Goal: Task Accomplishment & Management: Manage account settings

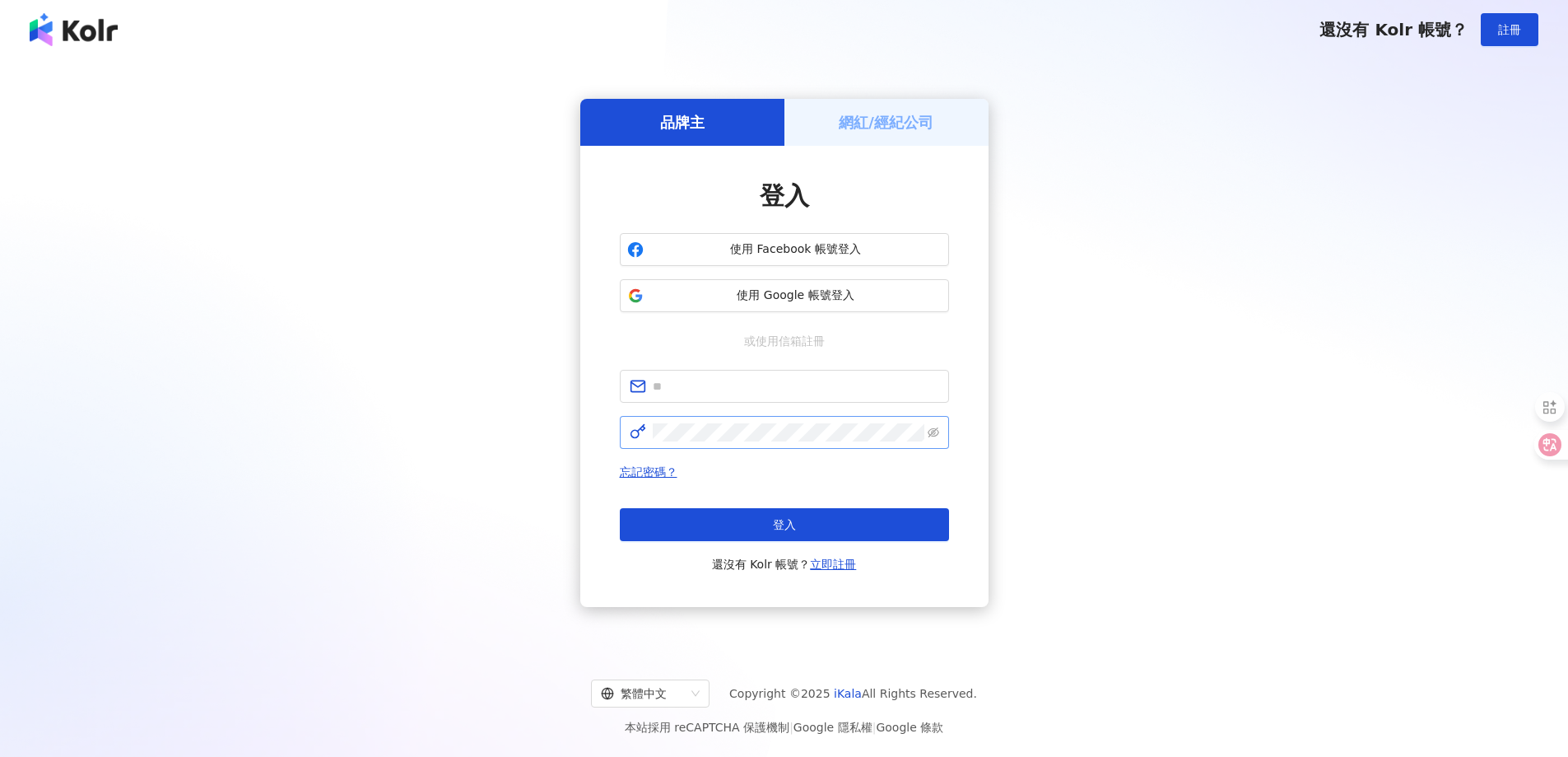
type input "**********"
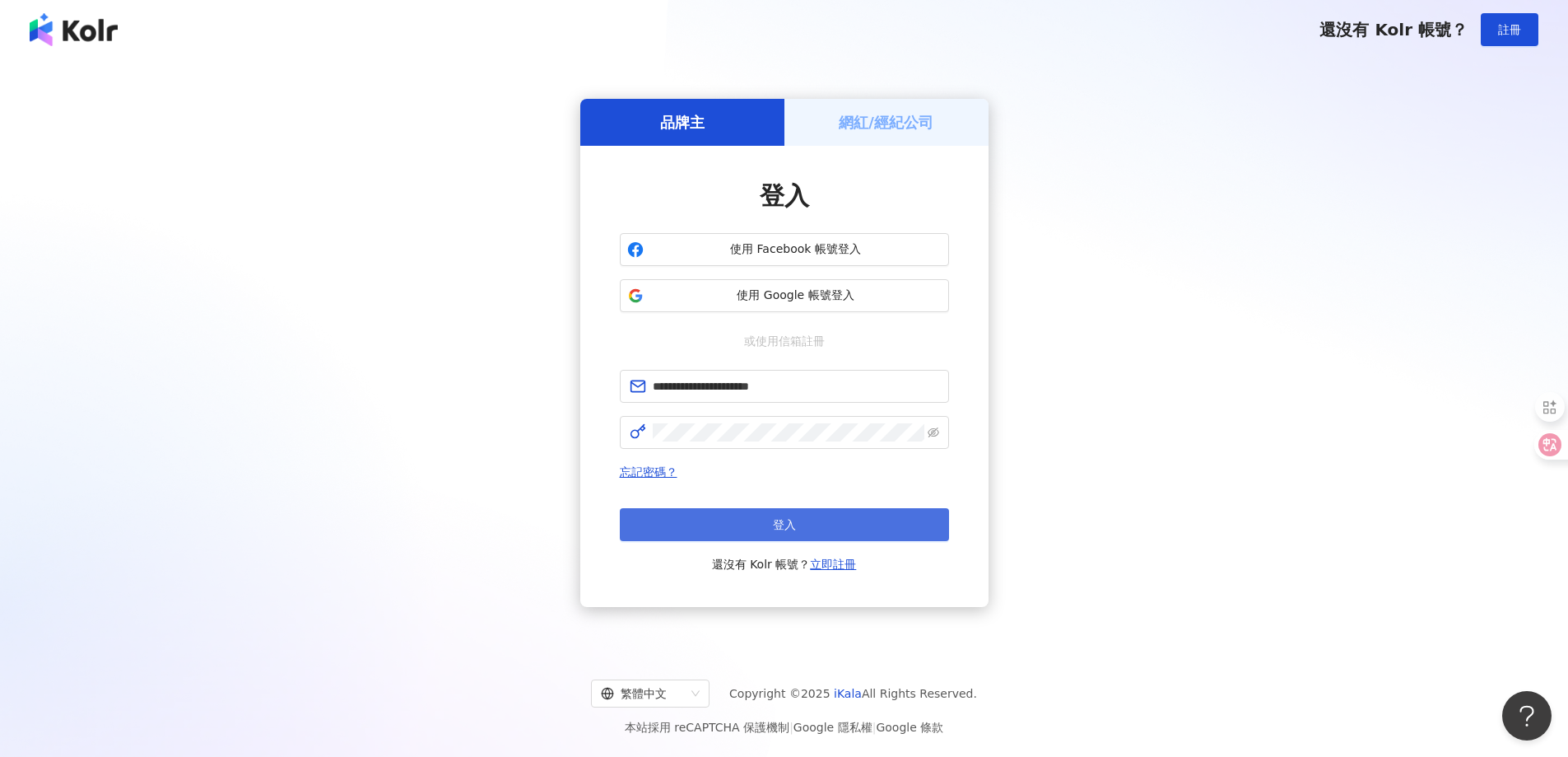
click at [714, 534] on button "登入" at bounding box center [784, 524] width 329 height 33
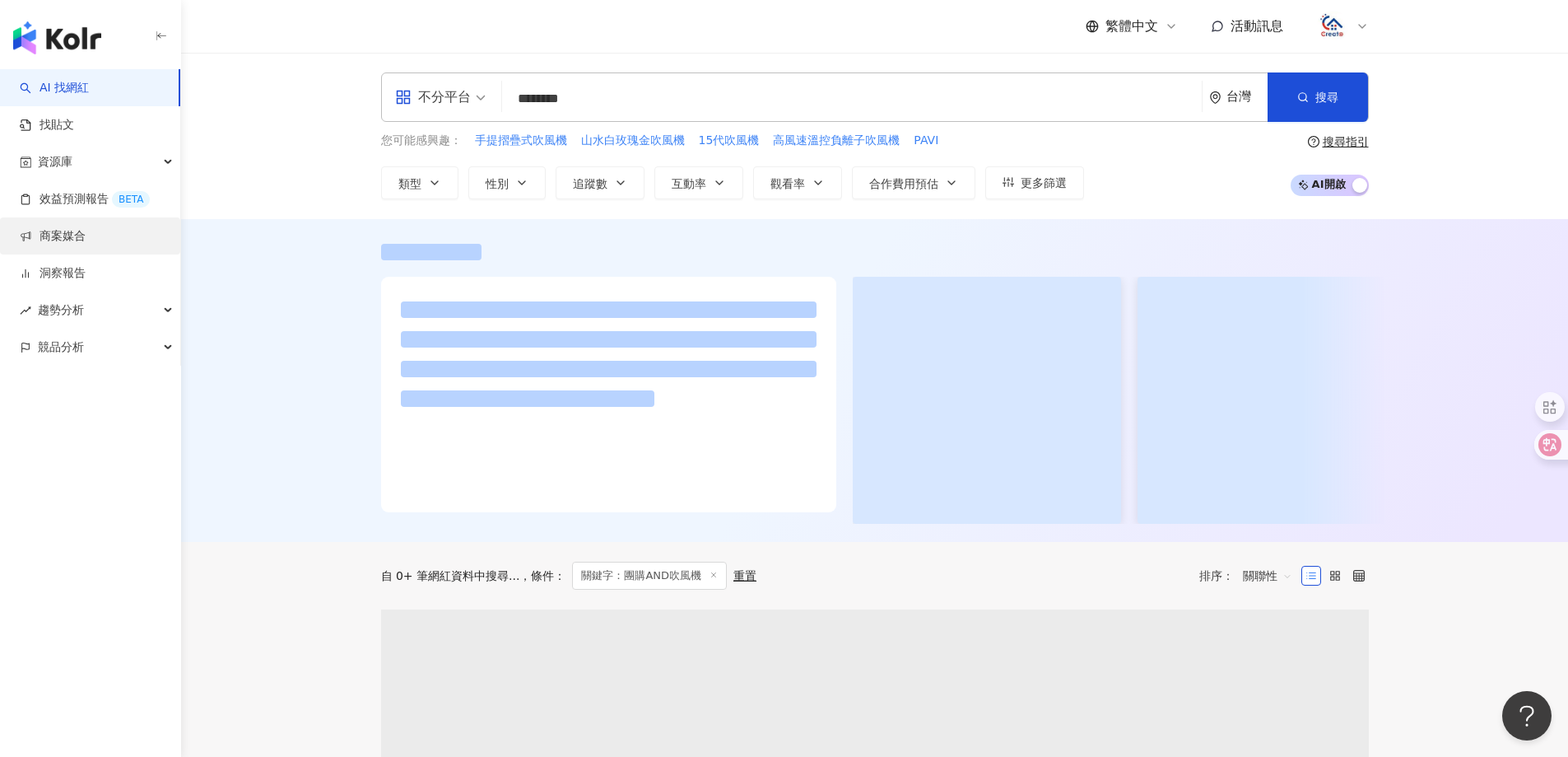
click at [73, 236] on link "商案媒合" at bounding box center [52, 236] width 66 height 16
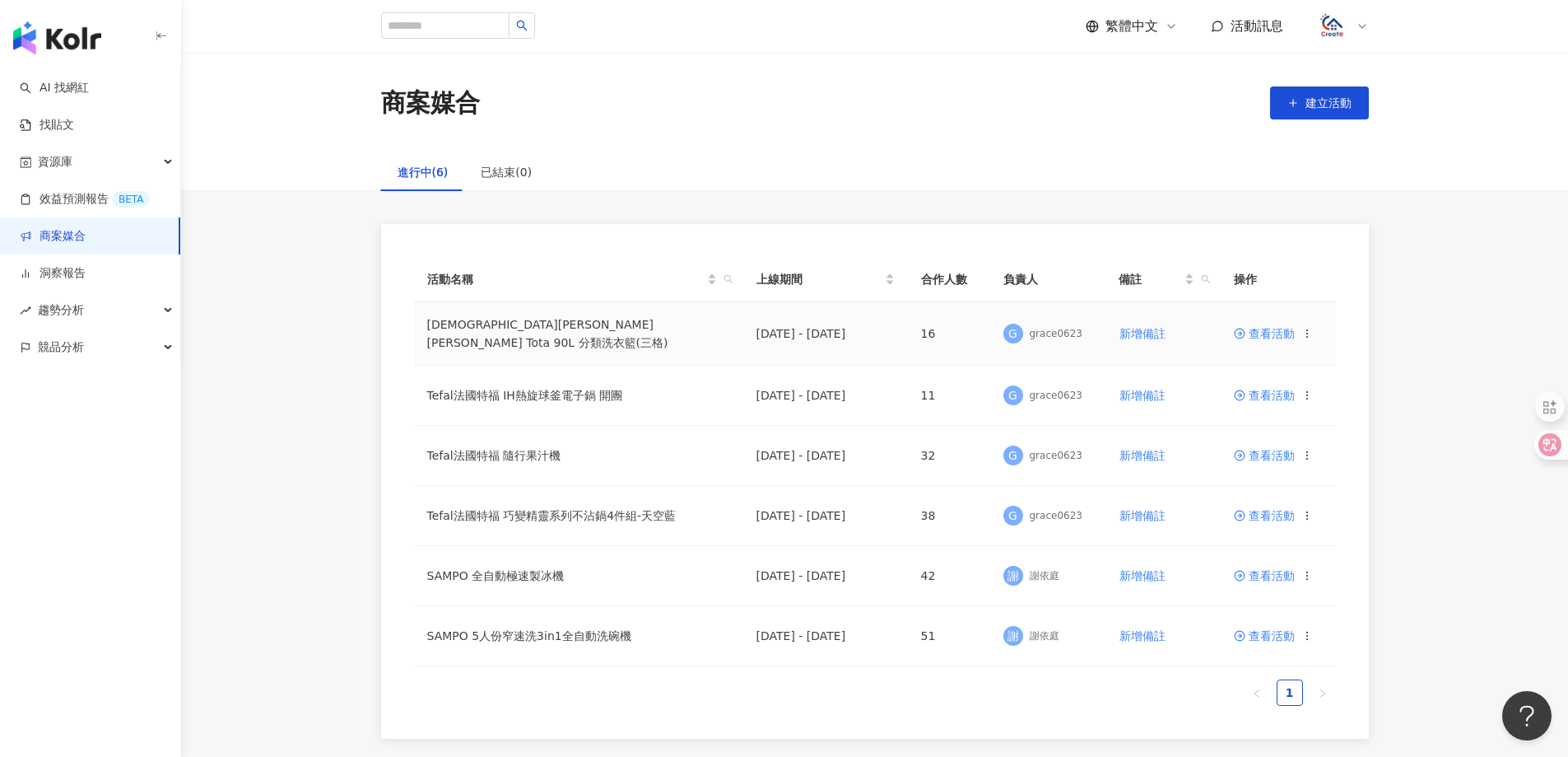
click at [1271, 333] on span "查看活動" at bounding box center [1264, 333] width 61 height 12
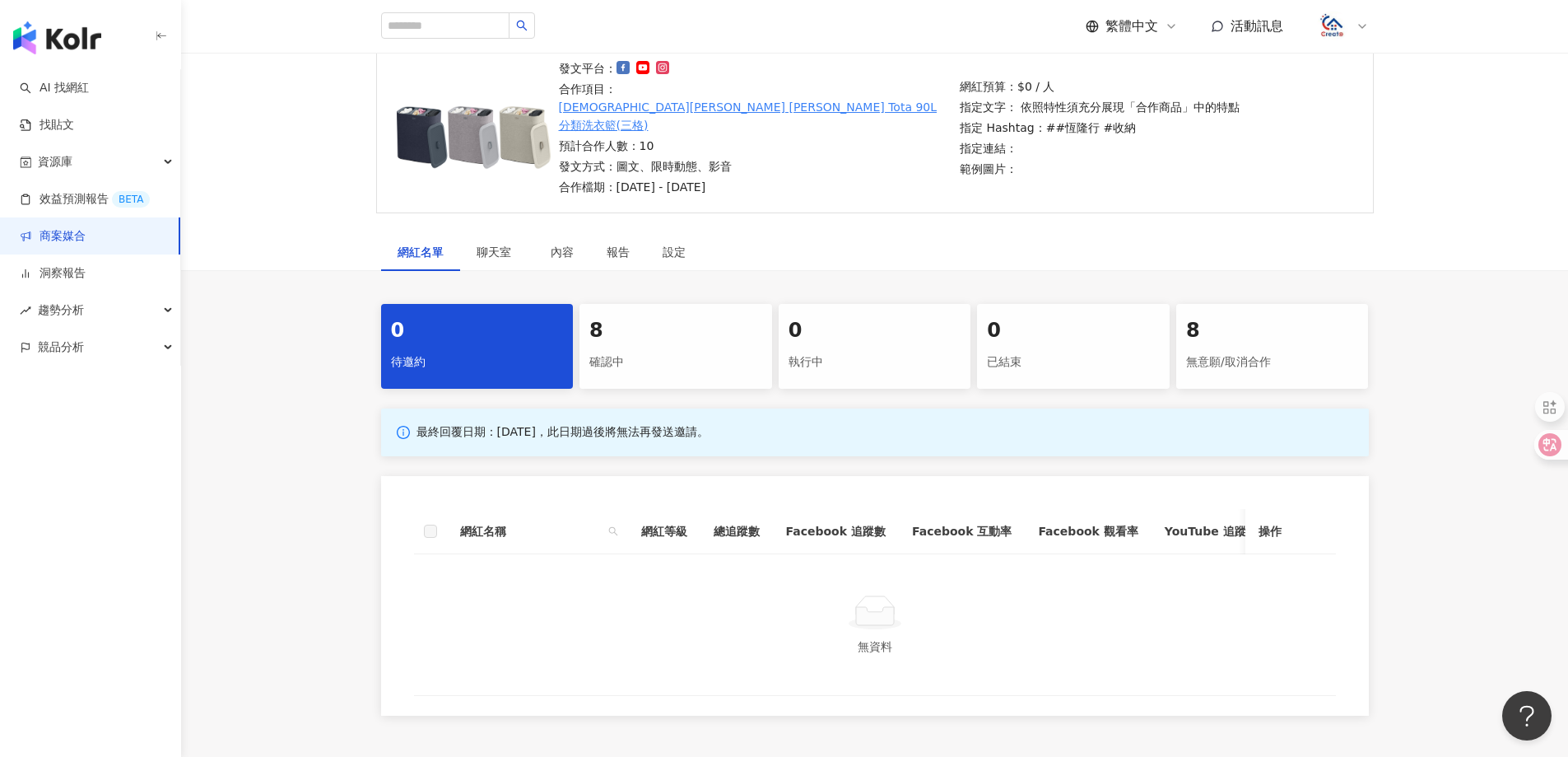
scroll to position [165, 0]
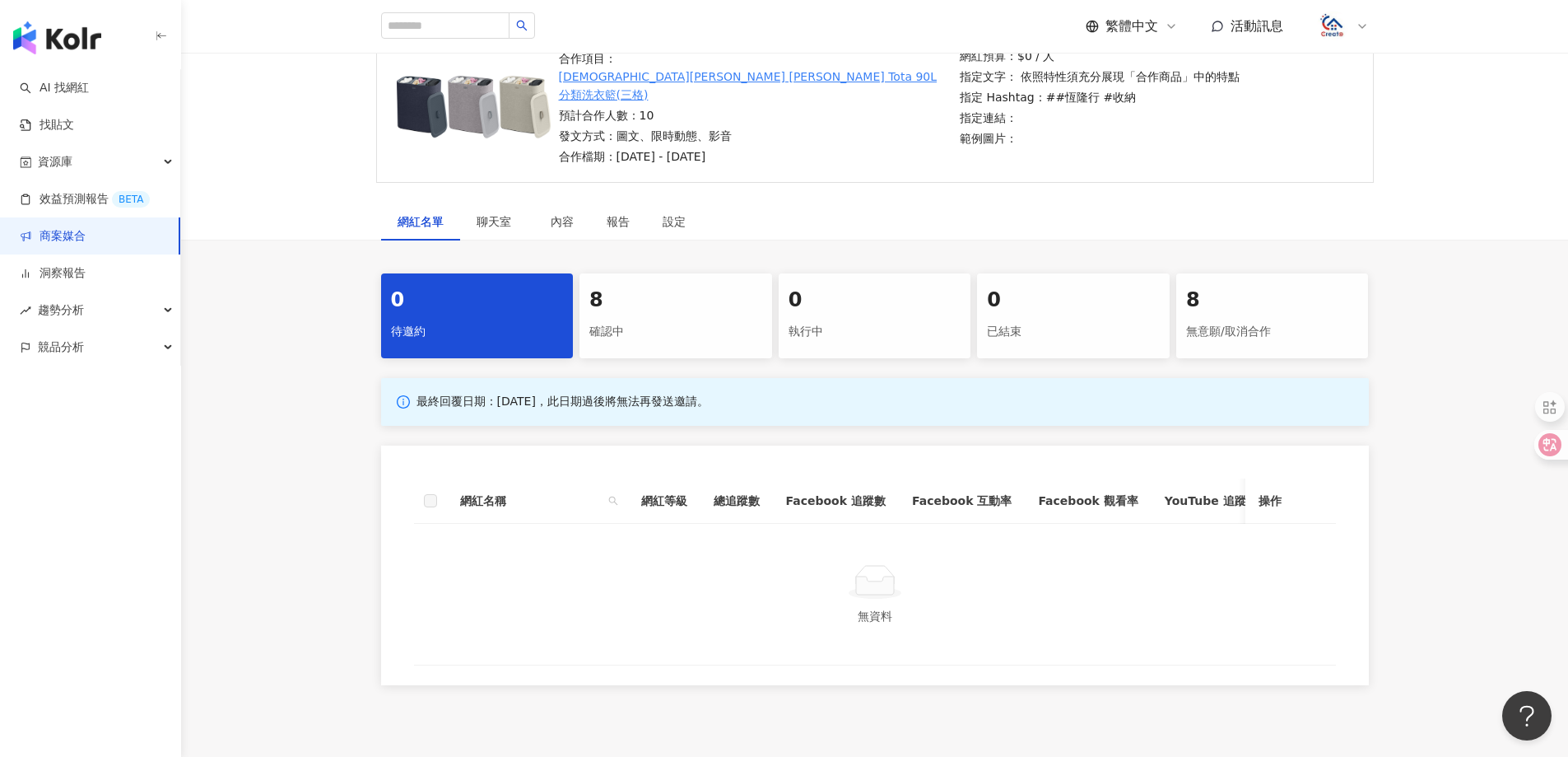
click at [622, 287] on div "8" at bounding box center [676, 300] width 173 height 28
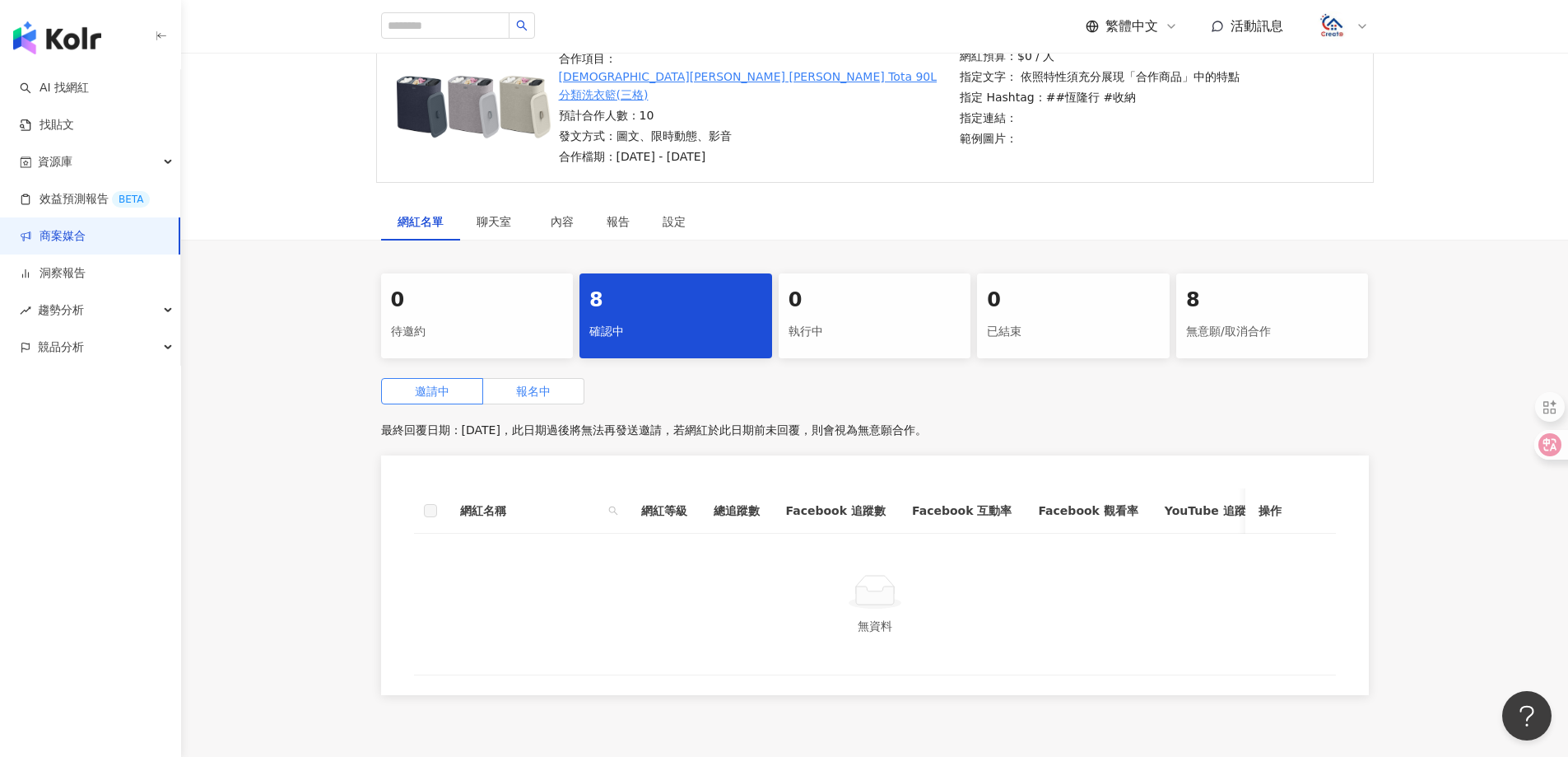
click at [511, 378] on label "報名中" at bounding box center [534, 390] width 101 height 26
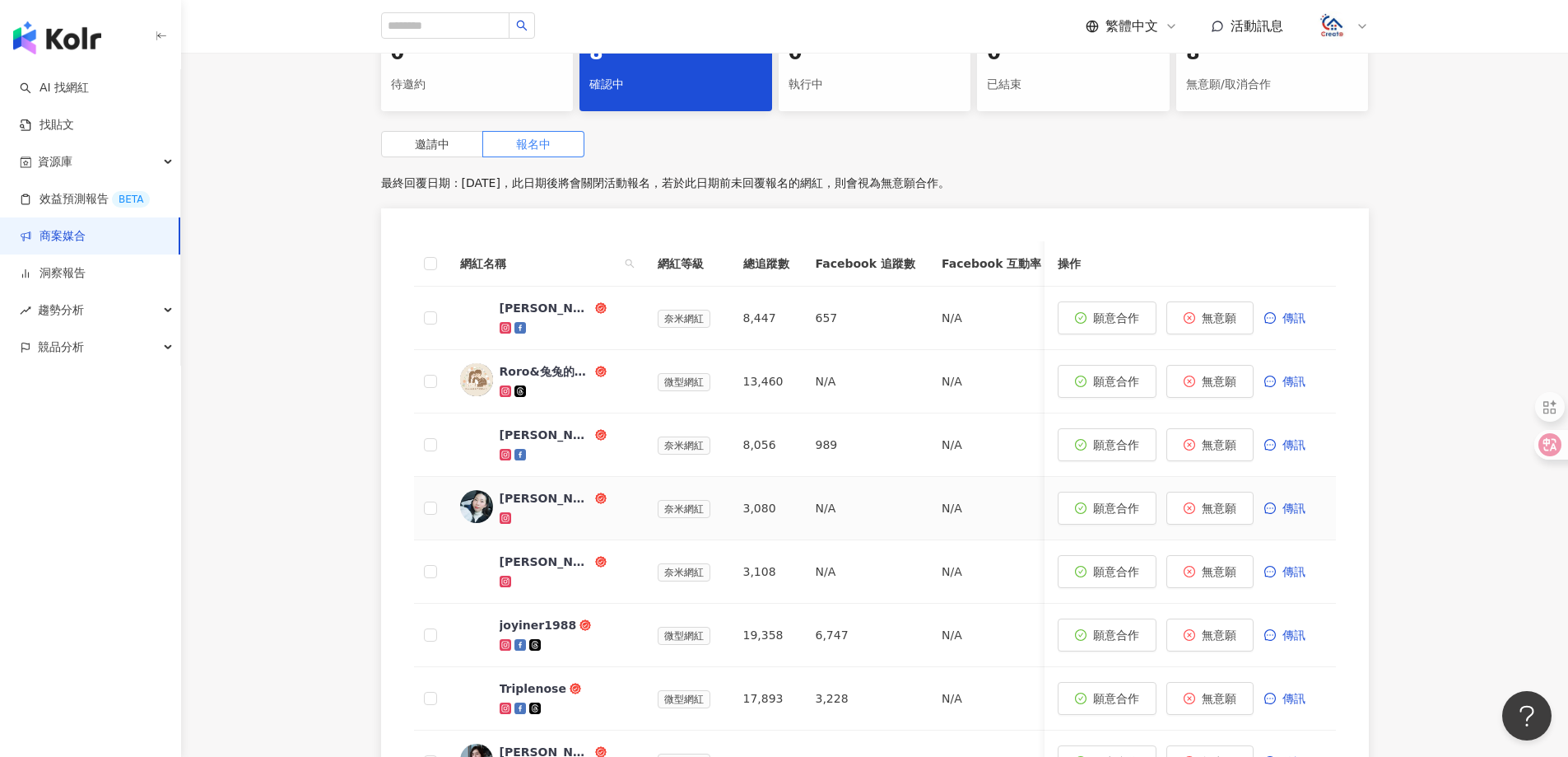
scroll to position [494, 0]
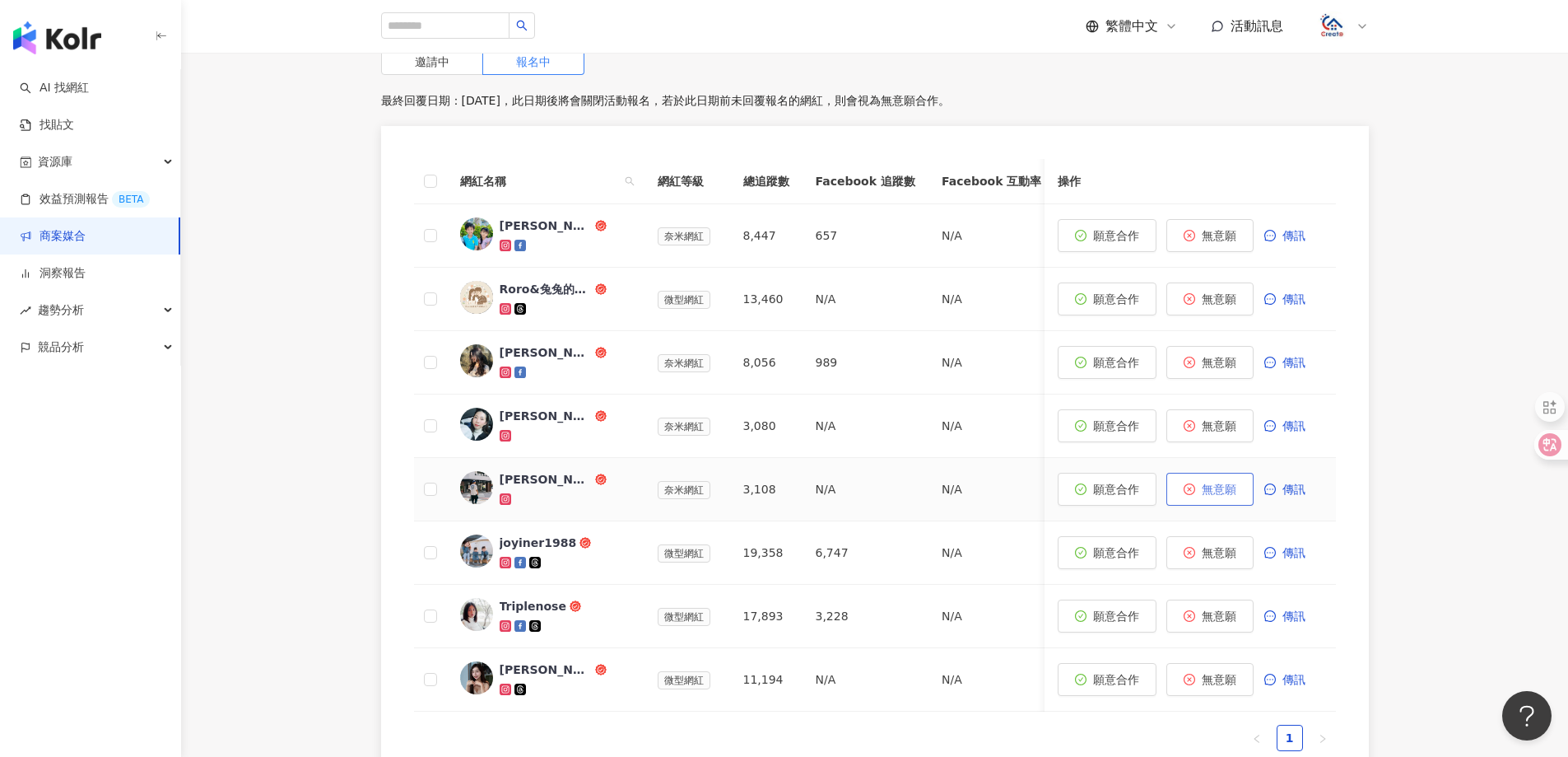
click at [1240, 472] on button "無意願" at bounding box center [1210, 489] width 87 height 33
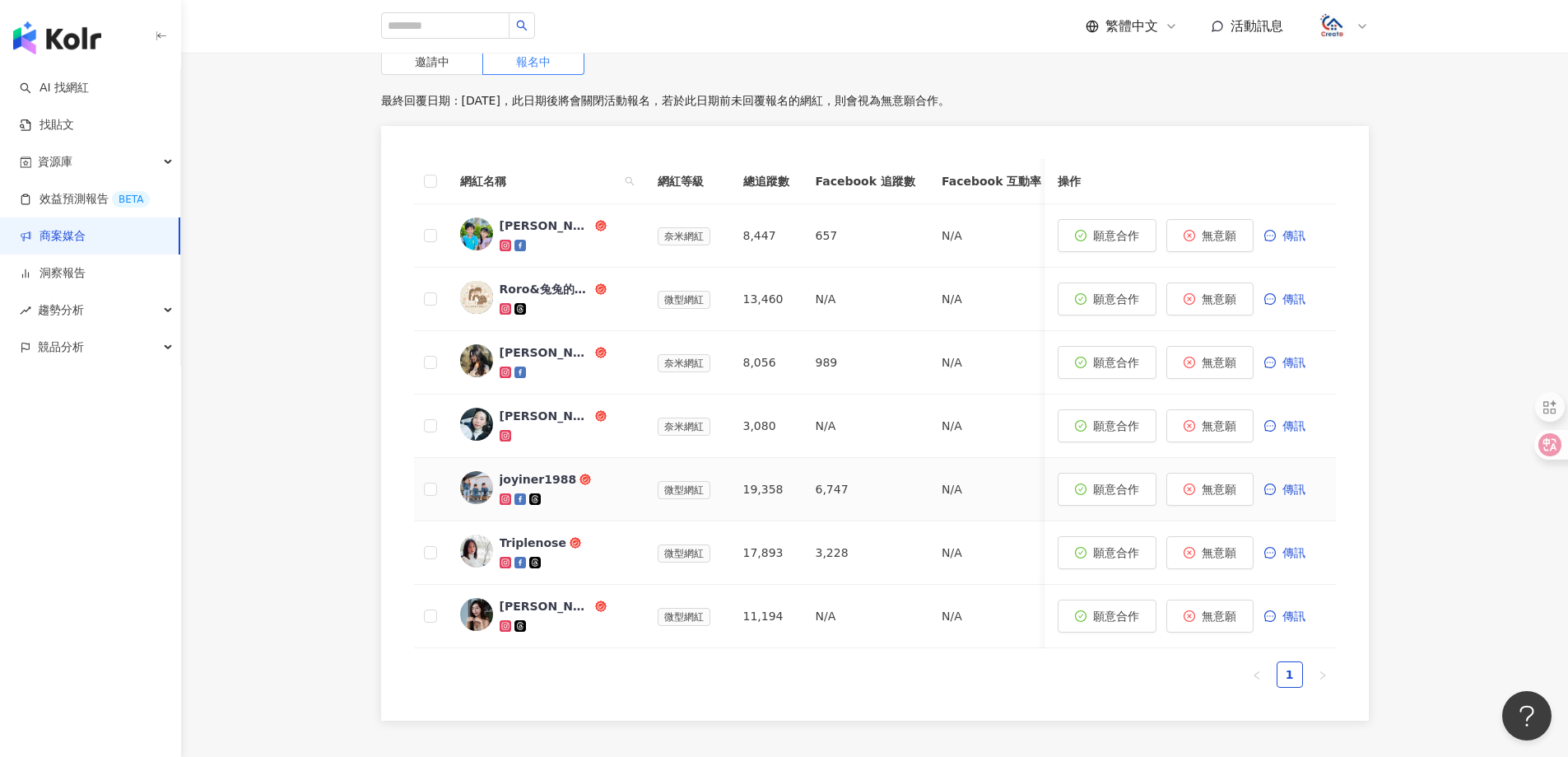
click at [537, 471] on div "joyiner1988" at bounding box center [539, 479] width 77 height 16
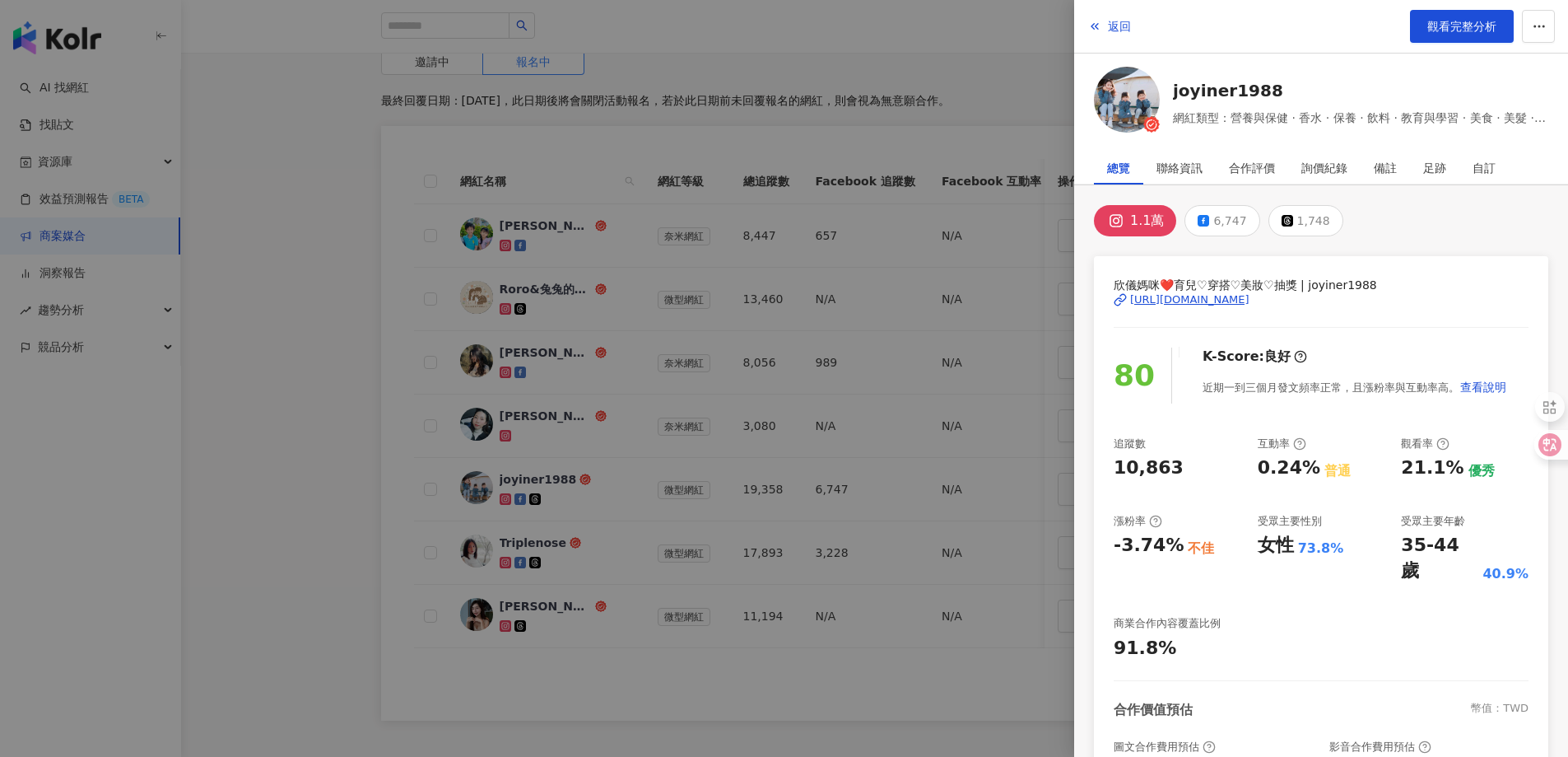
click at [1248, 300] on div "[URL][DOMAIN_NAME]" at bounding box center [1190, 299] width 120 height 14
